Goal: Communication & Community: Answer question/provide support

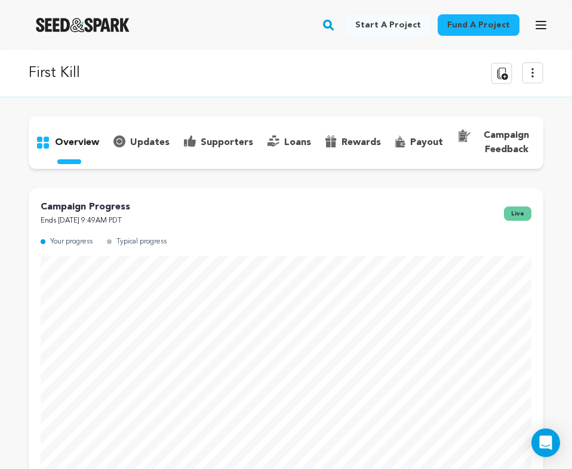
click at [96, 25] on img "Seed&Spark Homepage" at bounding box center [83, 25] width 94 height 14
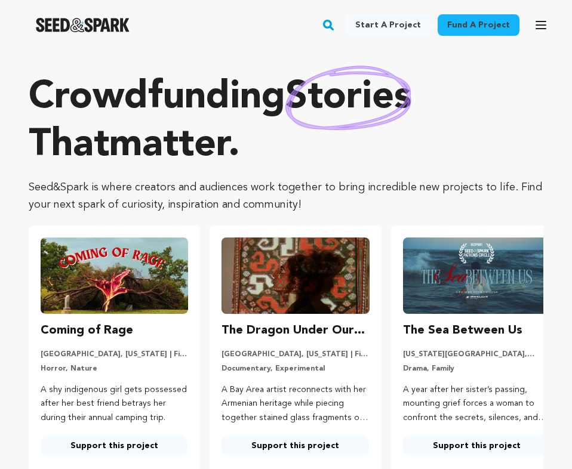
click at [335, 23] on rect "button" at bounding box center [328, 25] width 14 height 14
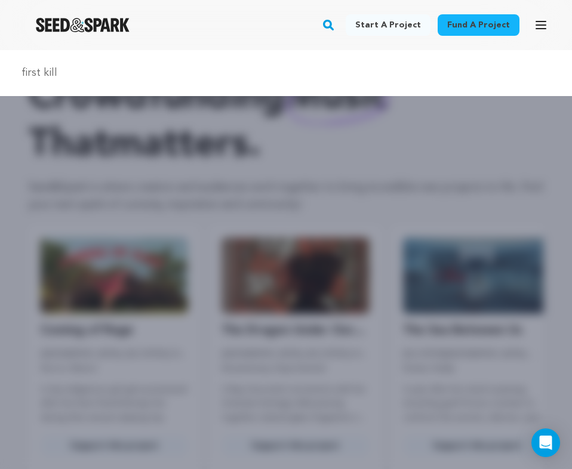
type input "first kill"
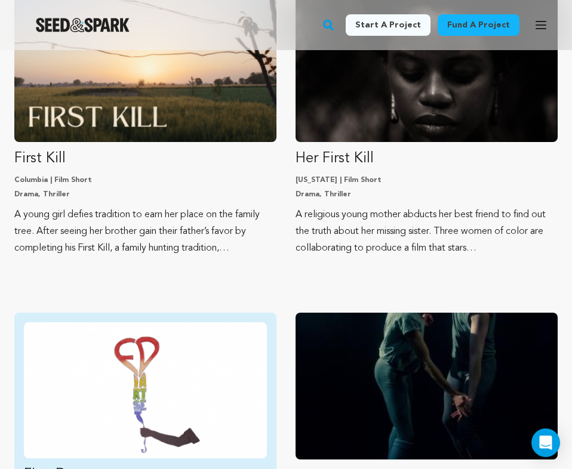
scroll to position [114, 0]
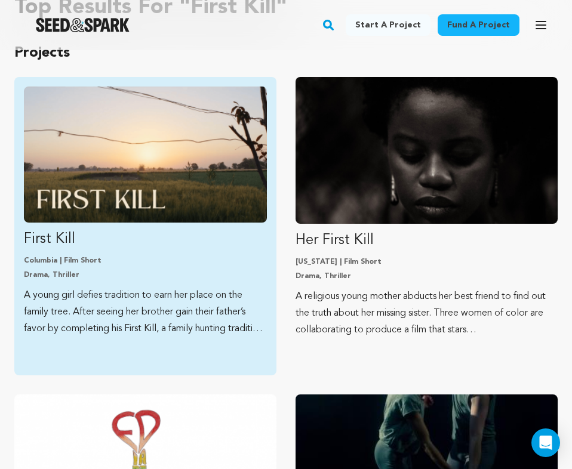
click at [158, 226] on link "First Kill Columbia | Film Short Drama, Thriller A young girl defies tradition …" at bounding box center [145, 212] width 243 height 251
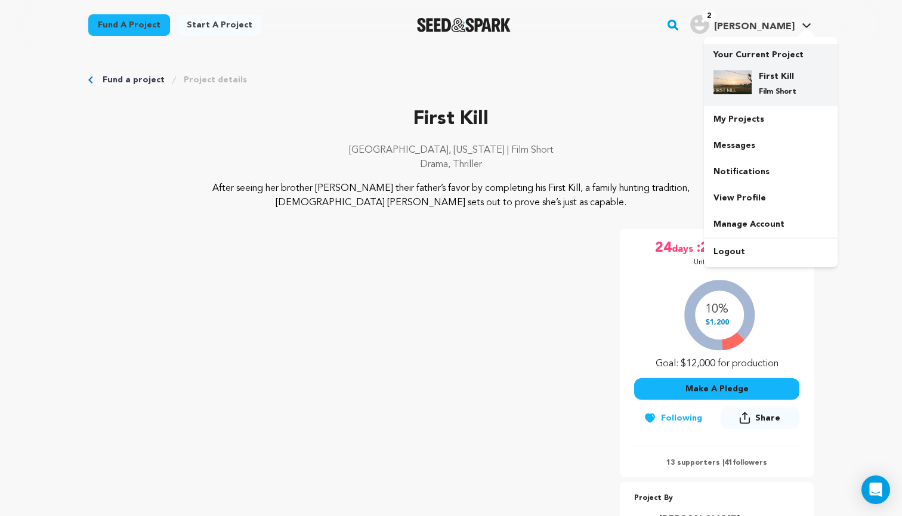
click at [571, 93] on p "Film Short" at bounding box center [780, 92] width 43 height 10
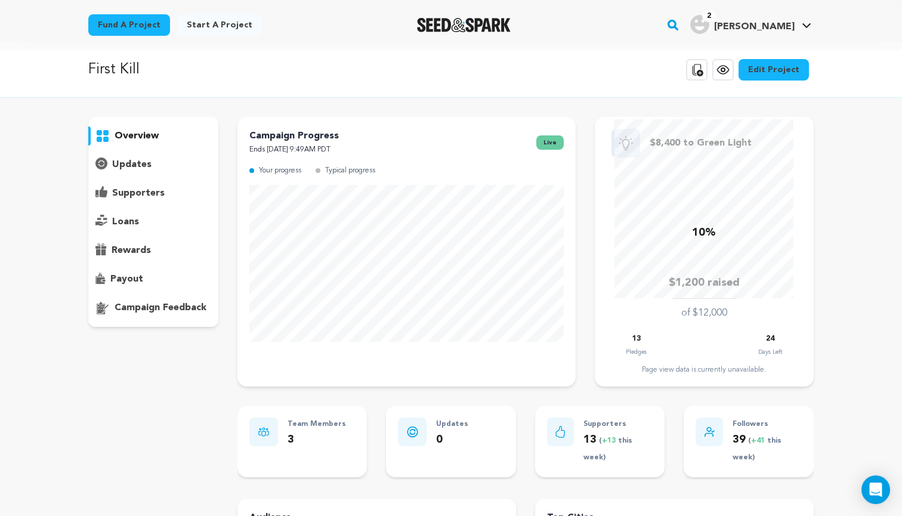
scroll to position [7, 0]
click at [159, 197] on p "supporters" at bounding box center [138, 194] width 53 height 14
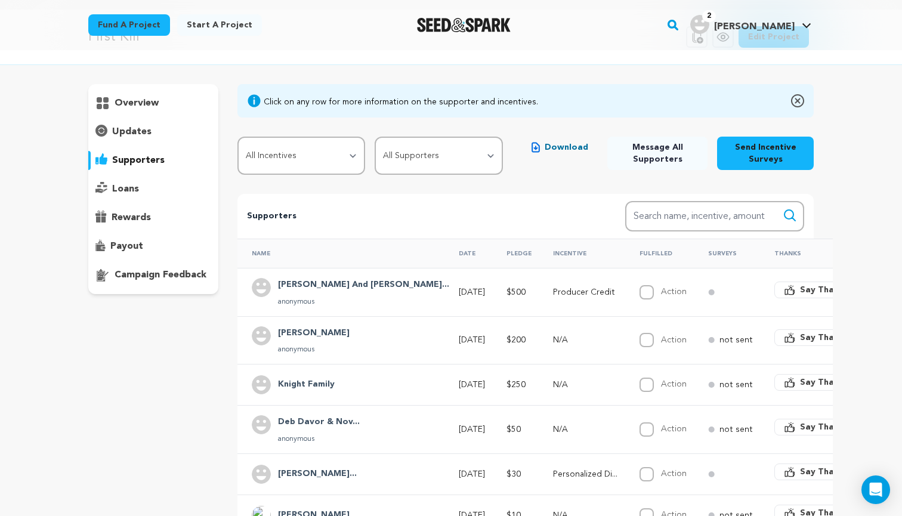
scroll to position [34, 0]
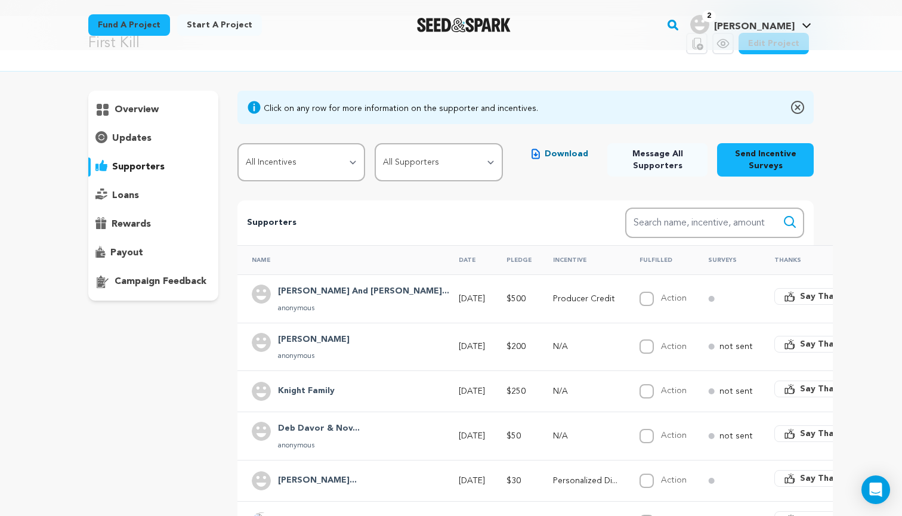
click at [673, 158] on span "Message All Supporters" at bounding box center [657, 160] width 81 height 24
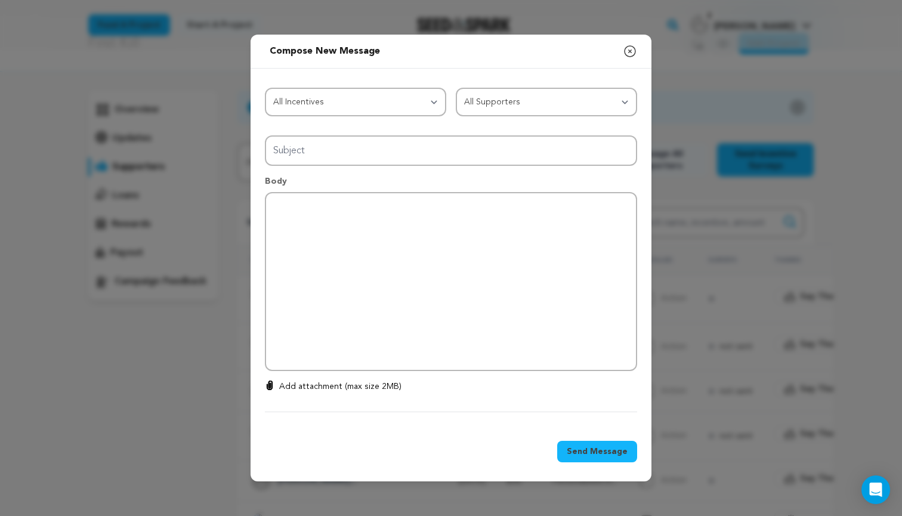
type input "Thanks for your support!"
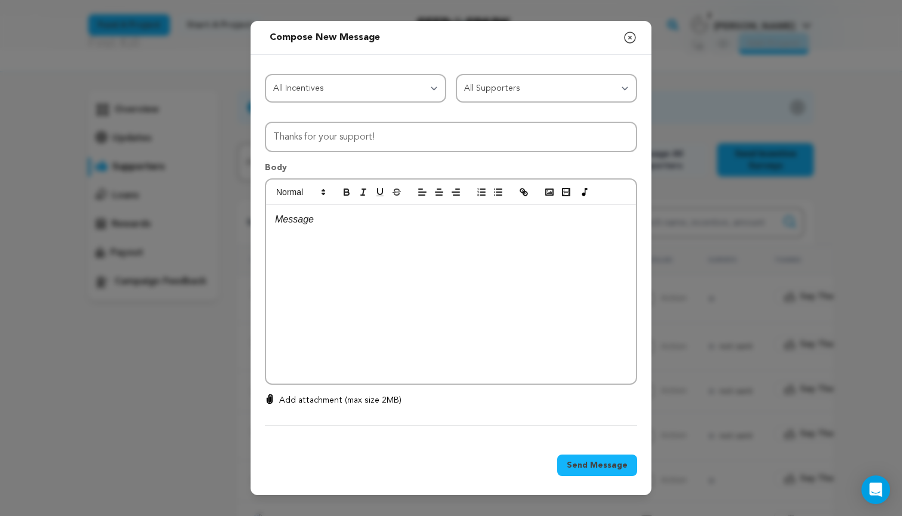
click at [333, 235] on div at bounding box center [451, 294] width 370 height 179
click at [294, 261] on p "Thank you so much for all of your generous support! We feel overwhelmed with gr…" at bounding box center [451, 257] width 352 height 30
click at [309, 266] on p "Thank you so much for all of your generous support! We feel overwhelmed with gr…" at bounding box center [451, 257] width 352 height 30
click at [342, 262] on p "Thank you so much for all of your generous support! We feel overwhelmed with gr…" at bounding box center [451, 257] width 352 height 30
click at [276, 246] on p "Thank you so much for all of your generous support! We feel overwhelmed with gr…" at bounding box center [451, 257] width 352 height 30
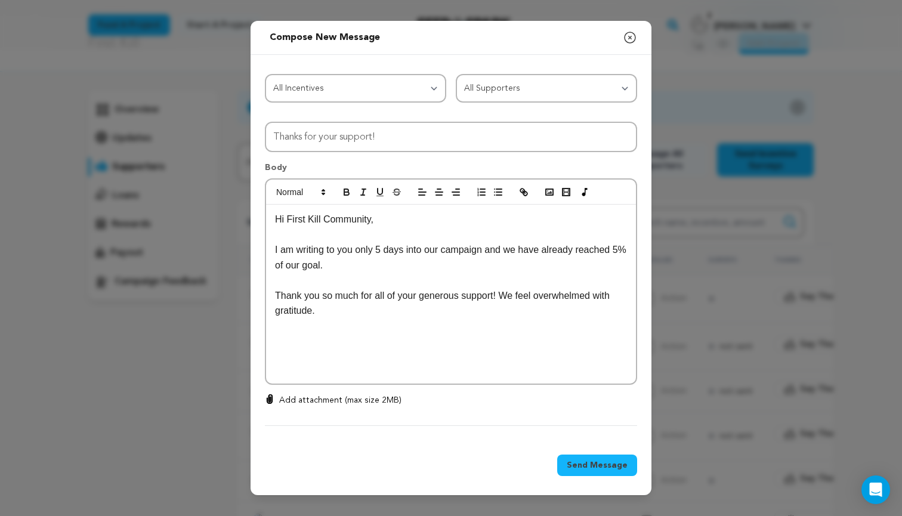
click at [329, 310] on p "Thank you so much for all of your generous support! We feel overwhelmed with gr…" at bounding box center [451, 303] width 352 height 30
click at [314, 310] on p "Thank you so much for all of your generous support! We feel overwhelmed with gr…" at bounding box center [451, 303] width 352 height 30
click at [397, 312] on p "Thank you so much for all of your generous support! We feel overwhelmed with gr…" at bounding box center [451, 303] width 352 height 30
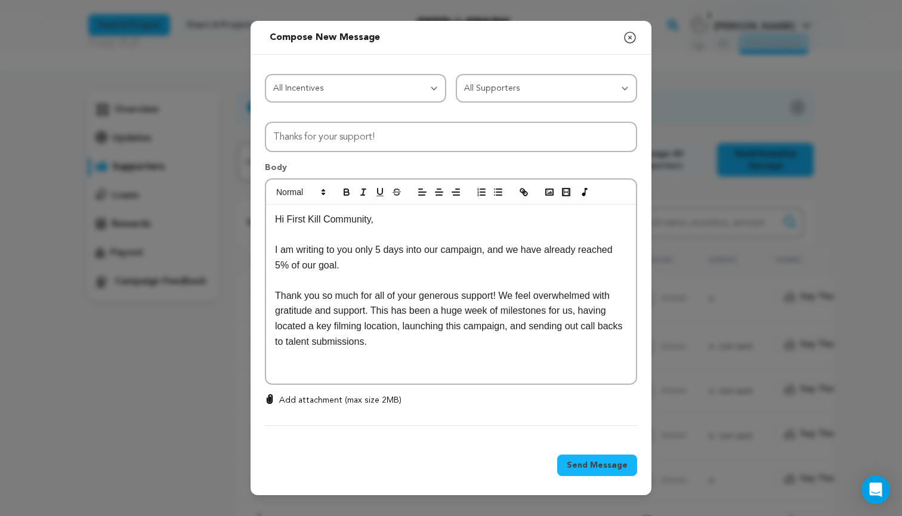
click at [407, 326] on p "Thank you so much for all of your generous support! We feel overwhelmed with gr…" at bounding box center [451, 318] width 352 height 61
click at [537, 332] on p "Thank you so much for all of your generous support! We feel overwhelmed with gr…" at bounding box center [451, 318] width 352 height 61
click at [485, 343] on p "Thank you so much for all of your generous support! We feel overwhelmed with gr…" at bounding box center [451, 318] width 352 height 61
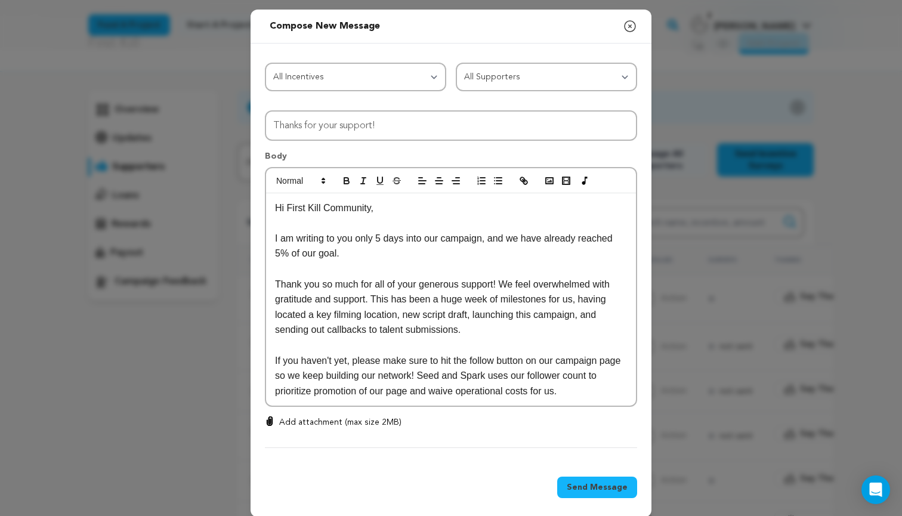
click at [581, 388] on p "If you haven't yet, please make sure to hit the follow button on our campaign p…" at bounding box center [451, 376] width 352 height 46
click at [281, 253] on p "I am writing to you only 5 days into our campaign, and we have already reached …" at bounding box center [451, 246] width 352 height 30
click at [446, 310] on p "Thank you so much for all of your generous support! We feel overwhelmed with gr…" at bounding box center [451, 307] width 352 height 61
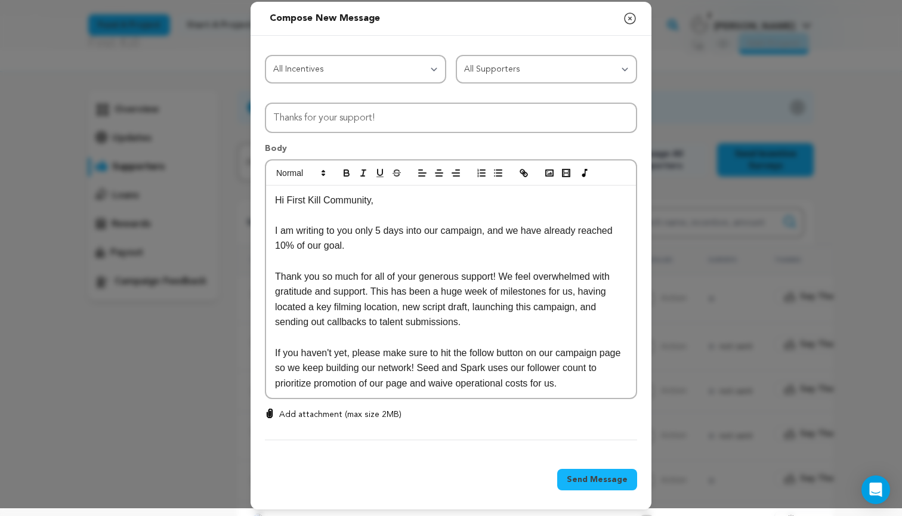
scroll to position [7, 0]
click at [575, 379] on p "If you haven't yet, please make sure to hit the follow button on our campaign p…" at bounding box center [451, 369] width 352 height 46
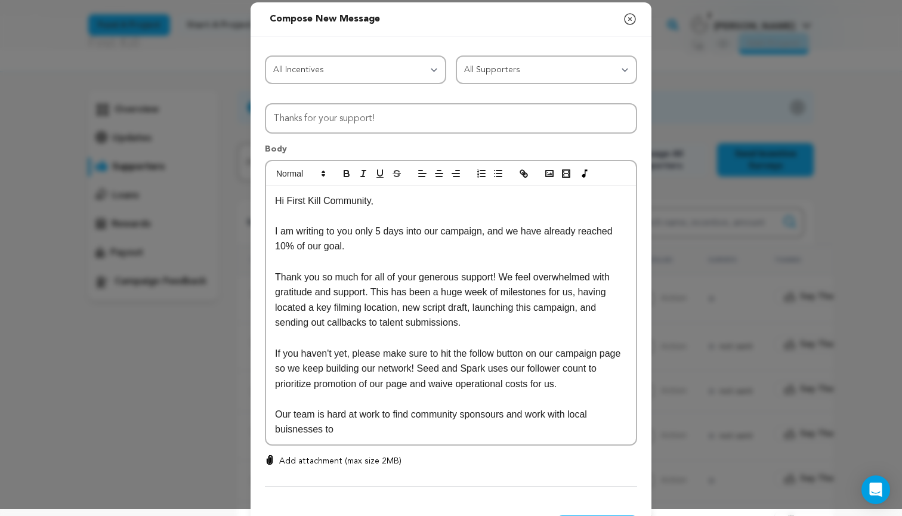
scroll to position [27, 0]
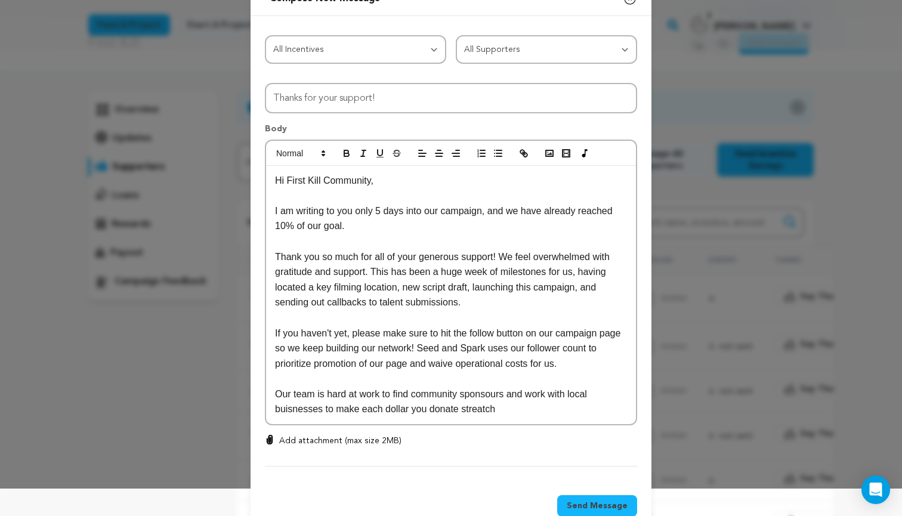
click at [490, 405] on p "Our team is hard at work to find community sponsours and work with local buisne…" at bounding box center [451, 402] width 352 height 30
click at [525, 402] on p "Our team is hard at work to find community sponsours and work with local buisne…" at bounding box center [451, 402] width 352 height 30
click at [484, 404] on p "Our team is hard at work to find community sponsours and work with local buisne…" at bounding box center [451, 402] width 352 height 30
click at [506, 410] on p "Our team is hard at work to find community sponsours and work with local buisne…" at bounding box center [451, 402] width 352 height 30
click at [506, 406] on p "Our team is hard at work to find community sponsors and work with local busines…" at bounding box center [451, 402] width 352 height 30
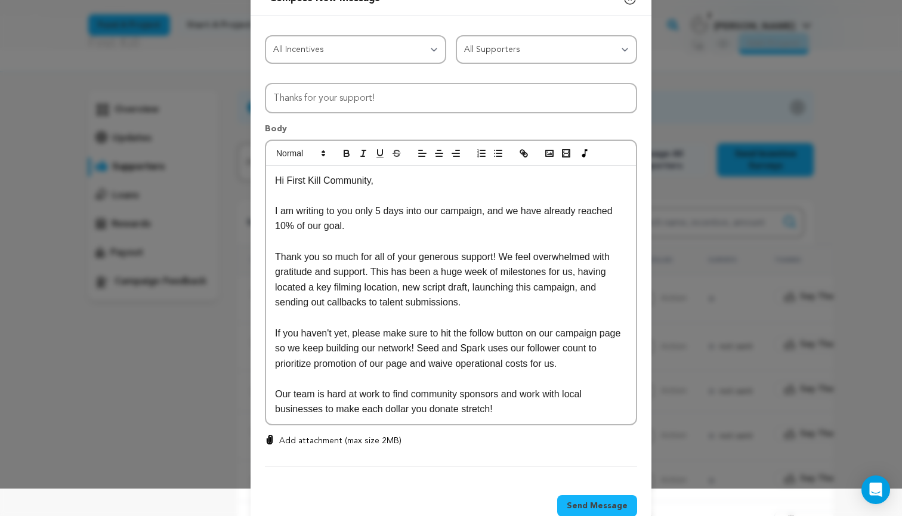
drag, startPoint x: 507, startPoint y: 403, endPoint x: 276, endPoint y: 389, distance: 230.8
click at [276, 389] on p "Our team is hard at work to find community sponsors and work with local busines…" at bounding box center [451, 402] width 352 height 30
copy p "Our team is hard at work to find community sponsors and work with local busines…"
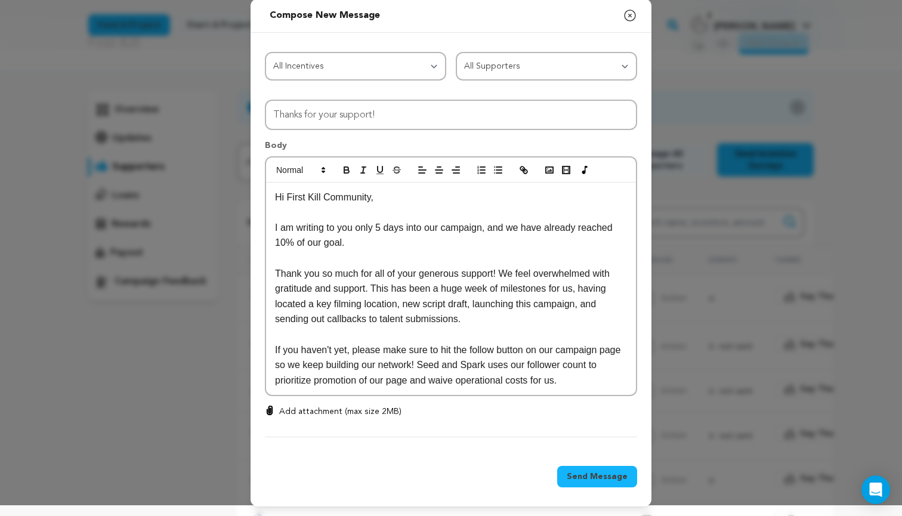
scroll to position [7, 0]
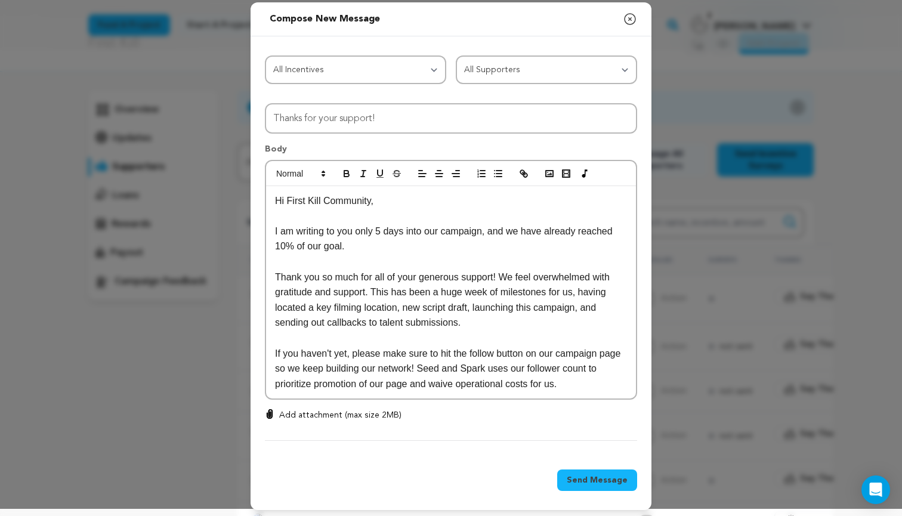
click at [498, 317] on p "Thank you so much for all of your generous support! We feel overwhelmed with gr…" at bounding box center [451, 300] width 352 height 61
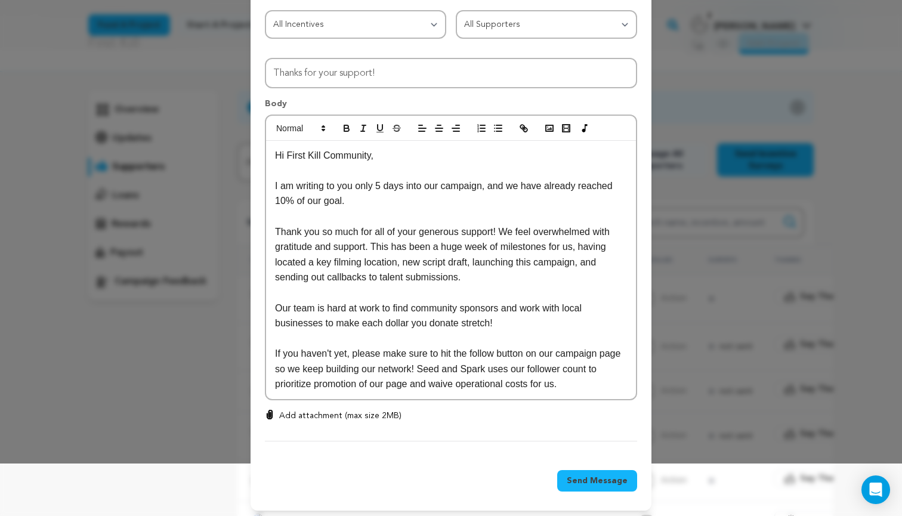
scroll to position [52, 0]
click at [592, 378] on p "If you haven't yet, please make sure to hit the follow button on our campaign p…" at bounding box center [451, 370] width 352 height 46
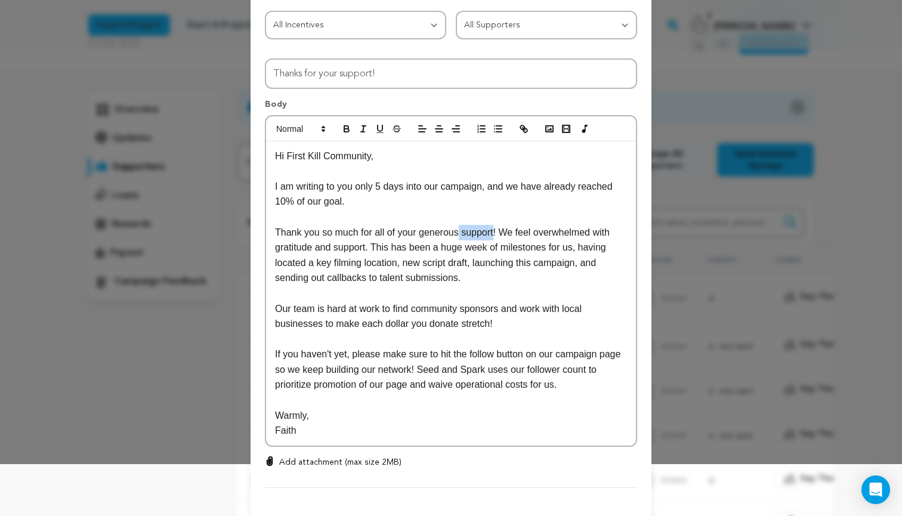
drag, startPoint x: 499, startPoint y: 230, endPoint x: 462, endPoint y: 230, distance: 37.0
click at [462, 230] on p "Thank you so much for all of your generous support! We feel overwhelmed with gr…" at bounding box center [451, 255] width 352 height 61
click at [485, 258] on p "Thank you so much for all of your generousity! We feel overwhelmed with gratitu…" at bounding box center [451, 255] width 352 height 61
click at [499, 272] on p "Thank you so much for all of your generosity! We feel overwhelmed with gratitud…" at bounding box center [451, 255] width 352 height 61
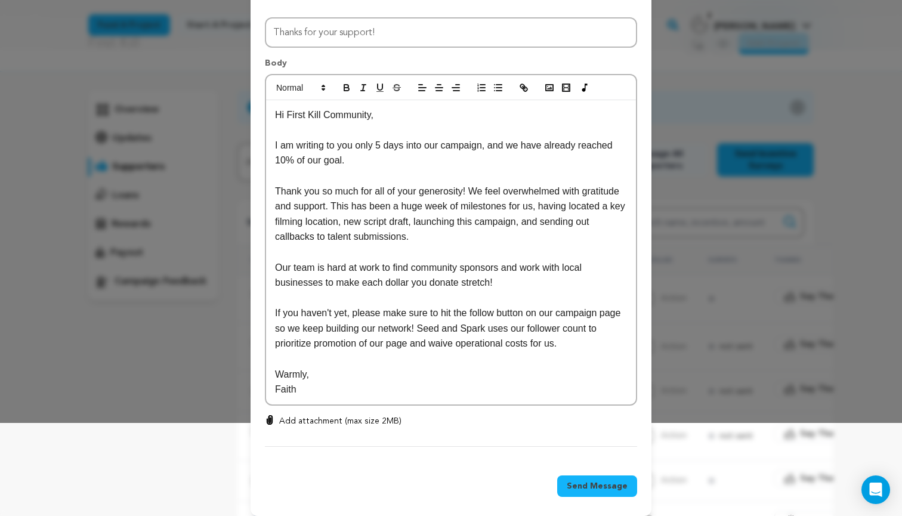
scroll to position [94, 0]
click at [362, 279] on p "Our team is hard at work to find community sponsors and work with local busines…" at bounding box center [451, 274] width 352 height 30
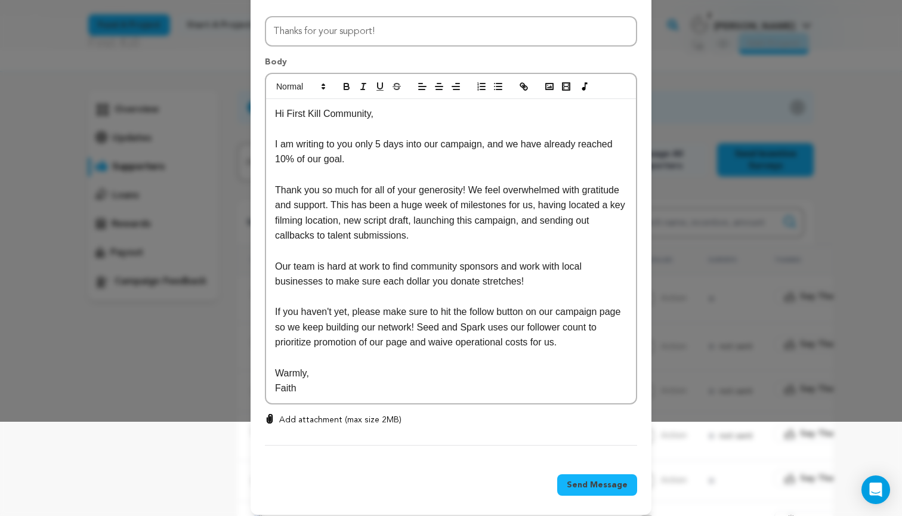
click at [544, 276] on p "Our team is hard at work to find community sponsors and work with local busines…" at bounding box center [451, 274] width 352 height 30
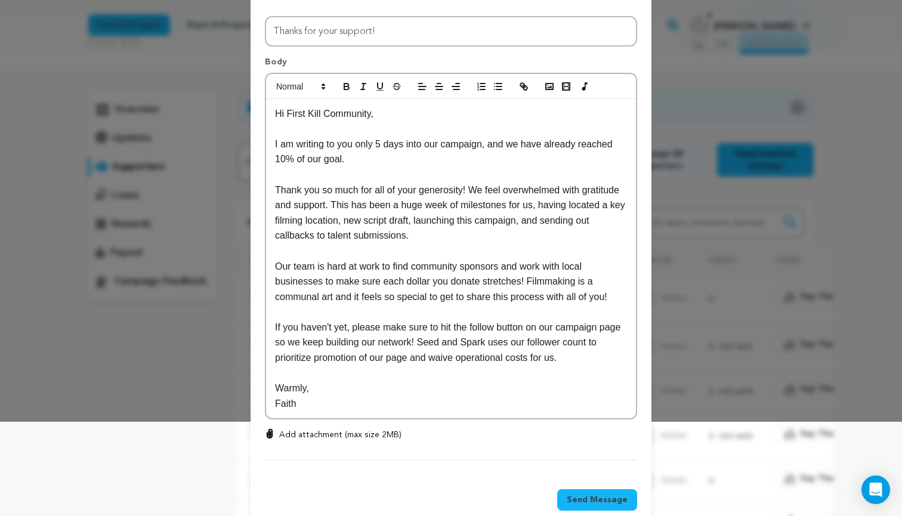
click at [529, 278] on p "Our team is hard at work to find community sponsors and work with local busines…" at bounding box center [451, 282] width 352 height 46
click at [571, 285] on p "Our team is hard at work to find community sponsors and work with local busines…" at bounding box center [451, 282] width 352 height 46
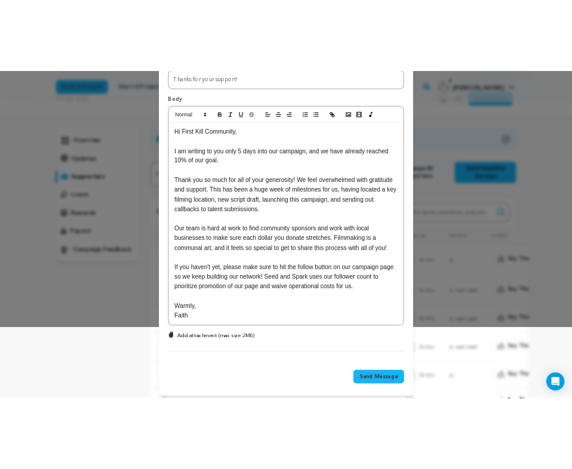
scroll to position [112, 0]
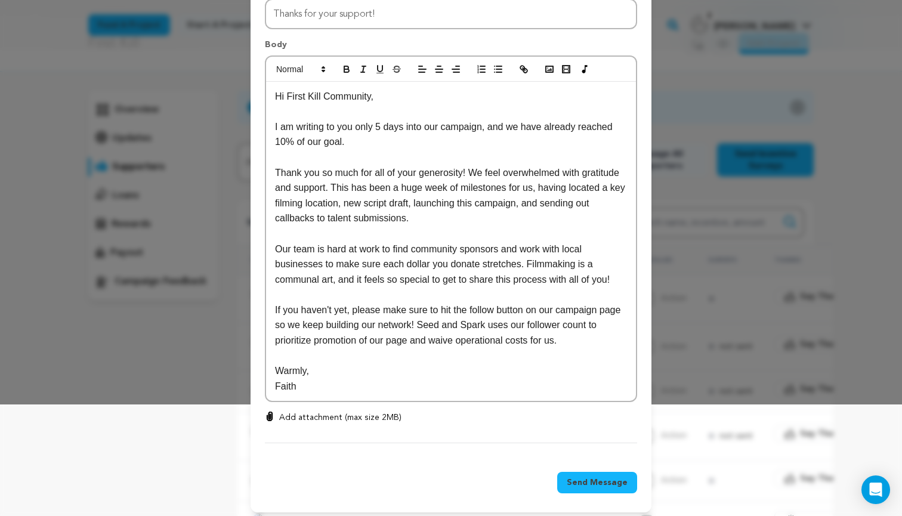
click at [304, 412] on p "Add attachment (max size 2MB)" at bounding box center [340, 418] width 122 height 12
click at [270, 411] on input "Add attachment (max size 2MB)" at bounding box center [270, 411] width 1 height 1
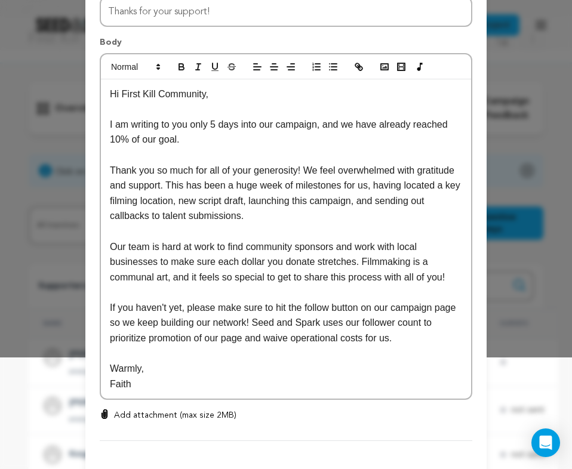
click at [180, 409] on p "Add attachment (max size 2MB)" at bounding box center [175, 415] width 122 height 12
click at [105, 409] on input "Add attachment (max size 2MB)" at bounding box center [104, 409] width 1 height 1
click at [118, 411] on p "Add attachment (max size 2MB)" at bounding box center [175, 415] width 122 height 12
click at [105, 409] on input "Add attachment (max size 2MB)" at bounding box center [104, 409] width 1 height 1
type input "C:\fakepath\First Kill.png"
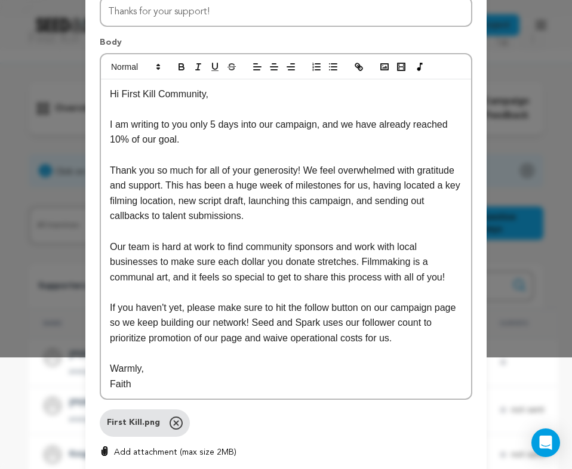
click at [306, 303] on p "If you haven't yet, please make sure to hit the follow button on our campaign p…" at bounding box center [286, 323] width 352 height 46
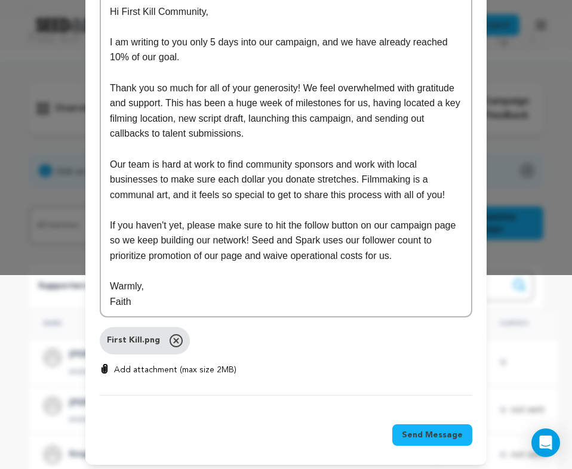
scroll to position [193, 0]
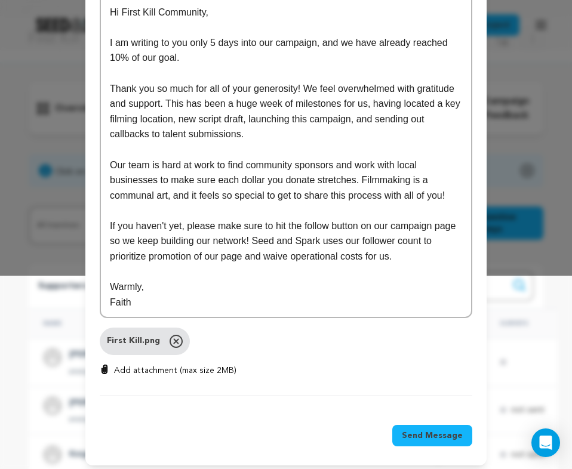
click at [431, 432] on span "Send Message" at bounding box center [432, 436] width 61 height 12
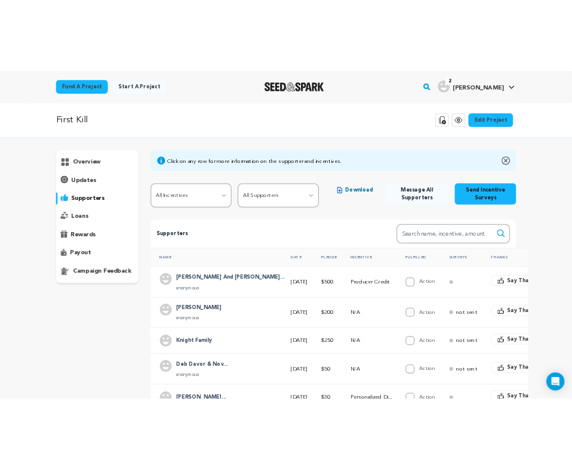
scroll to position [0, 0]
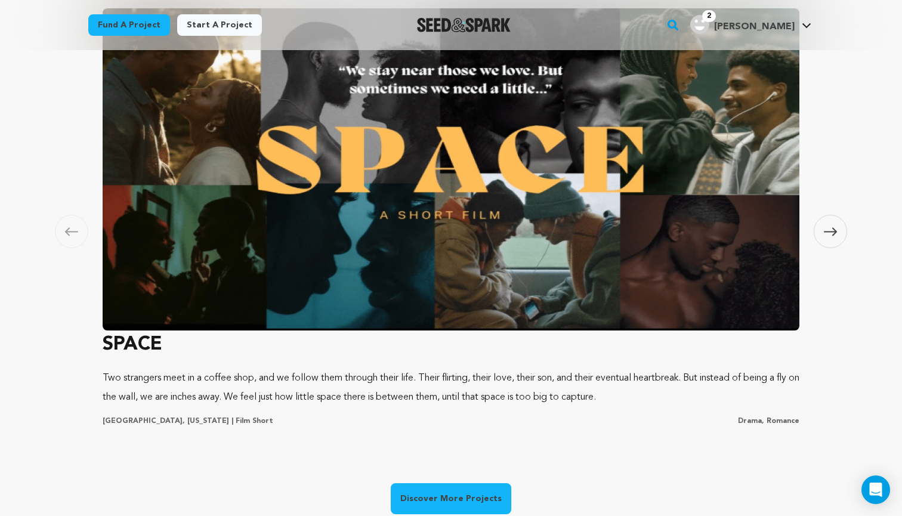
scroll to position [757, 0]
click at [828, 236] on span at bounding box center [830, 231] width 33 height 33
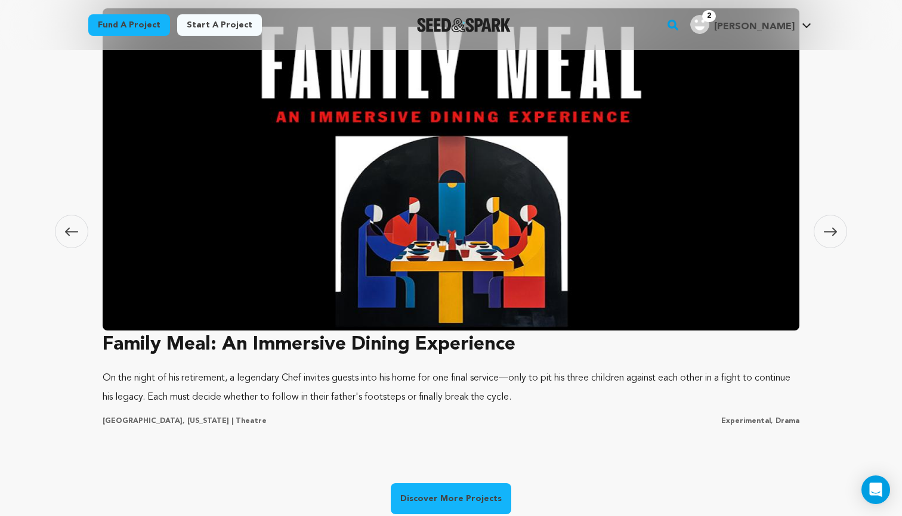
click at [828, 236] on span at bounding box center [830, 231] width 33 height 33
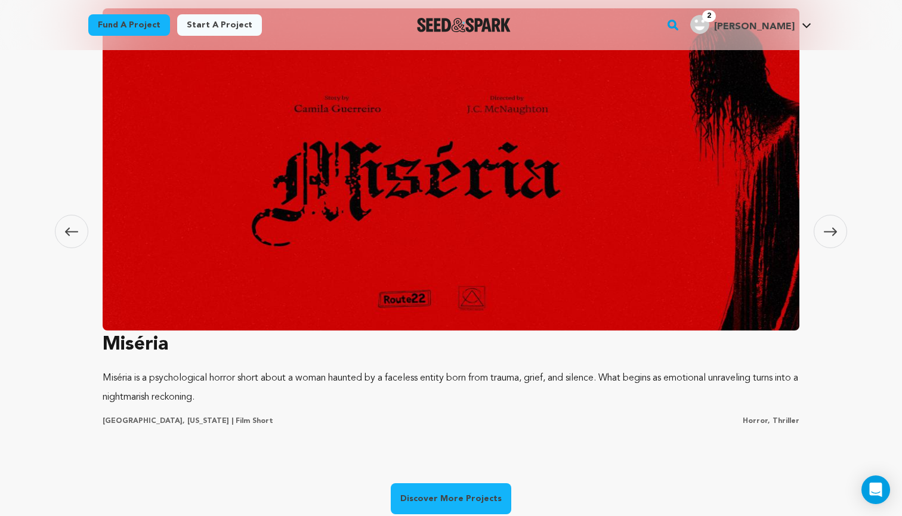
click at [828, 236] on span at bounding box center [830, 231] width 33 height 33
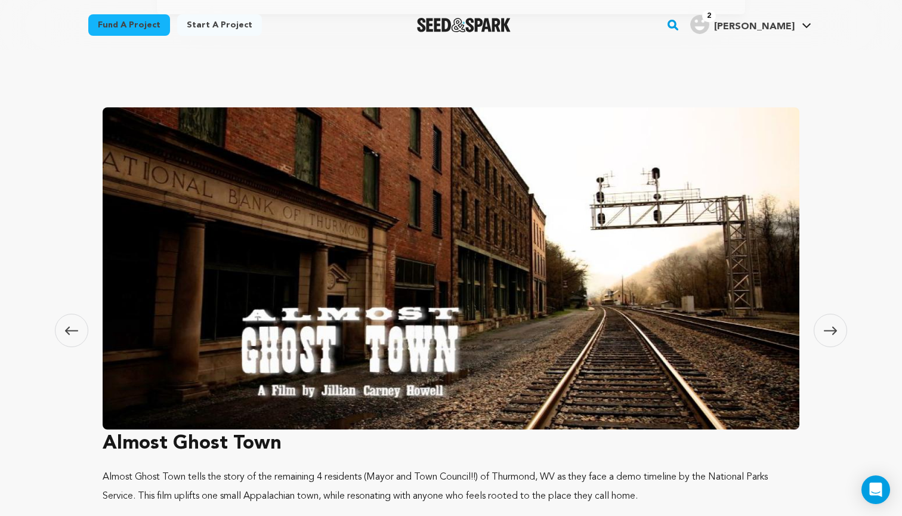
scroll to position [0, 239]
click at [835, 337] on span at bounding box center [830, 330] width 33 height 33
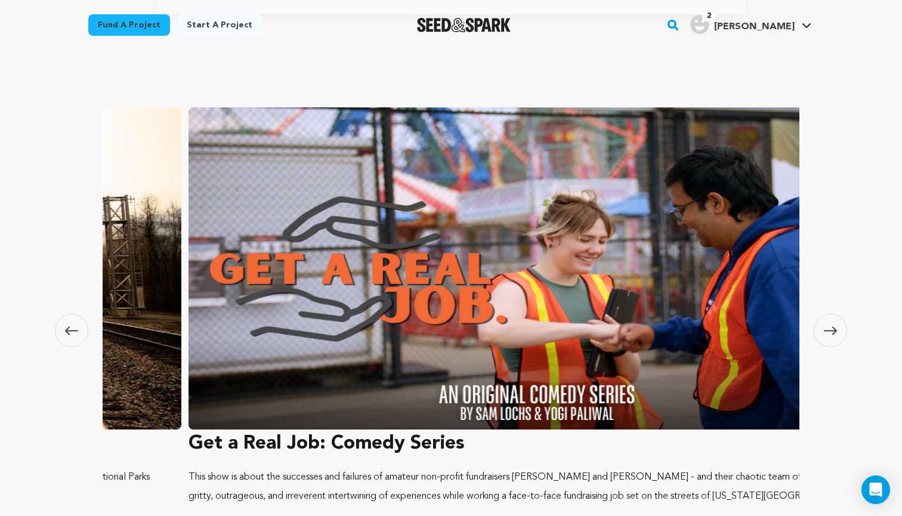
scroll to position [0, 2817]
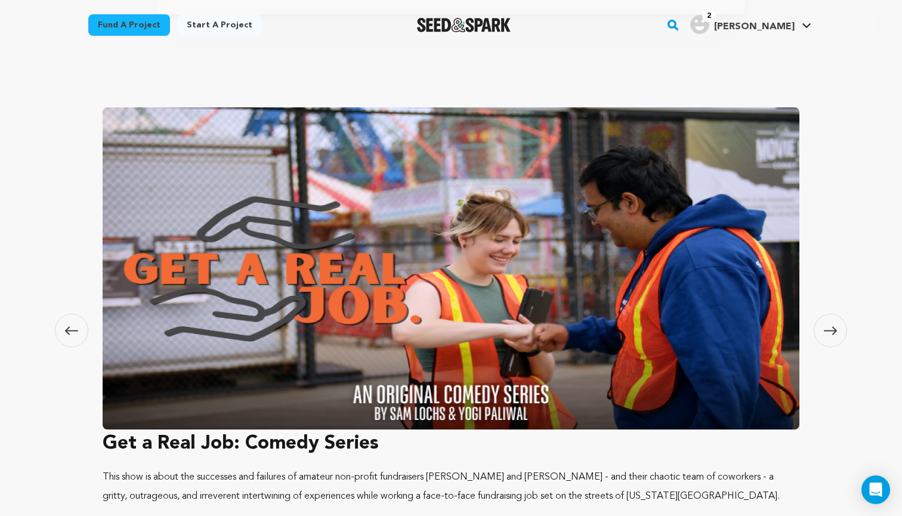
click at [833, 339] on span at bounding box center [830, 330] width 33 height 33
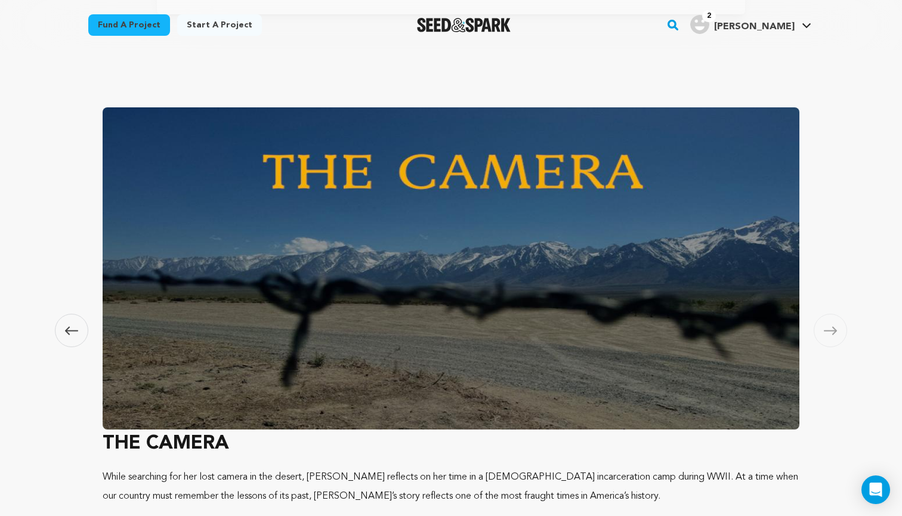
click at [832, 327] on icon at bounding box center [830, 330] width 13 height 9
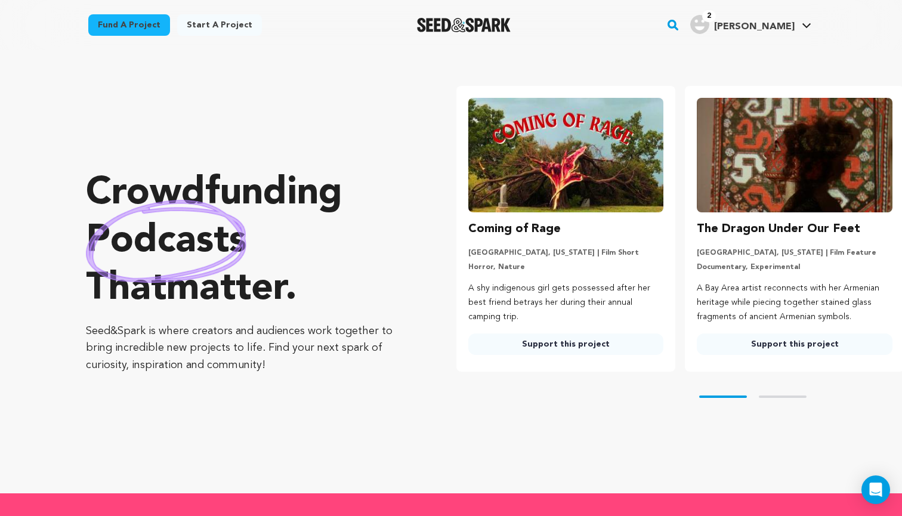
scroll to position [0, 0]
click at [680, 25] on rect "button" at bounding box center [673, 25] width 14 height 14
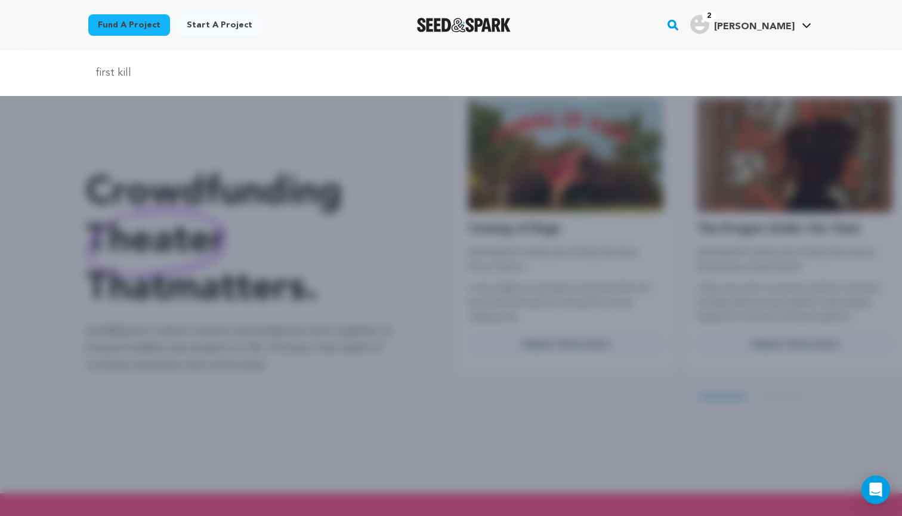
type input "first kill"
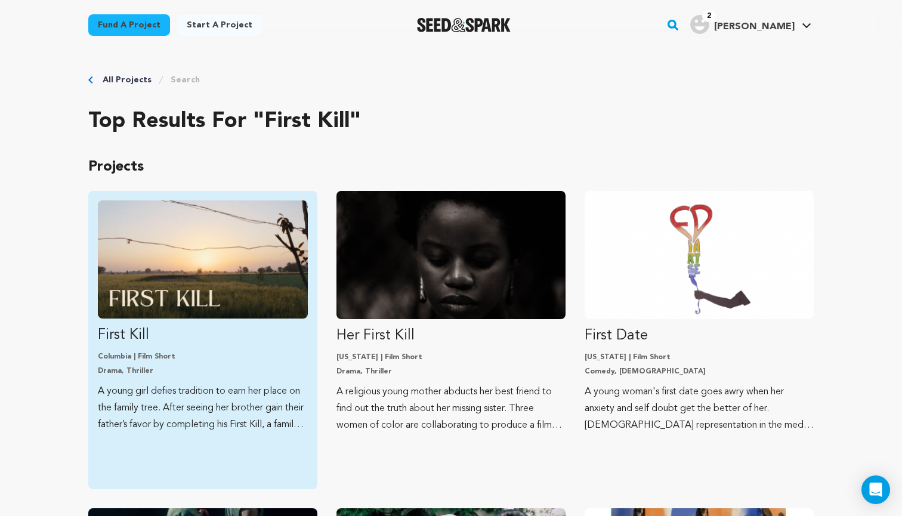
click at [189, 309] on img "Fund First Kill" at bounding box center [203, 260] width 210 height 118
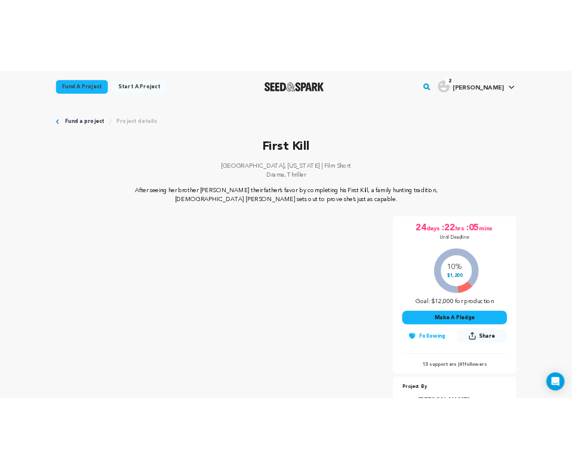
scroll to position [34, 0]
